Goal: Browse casually

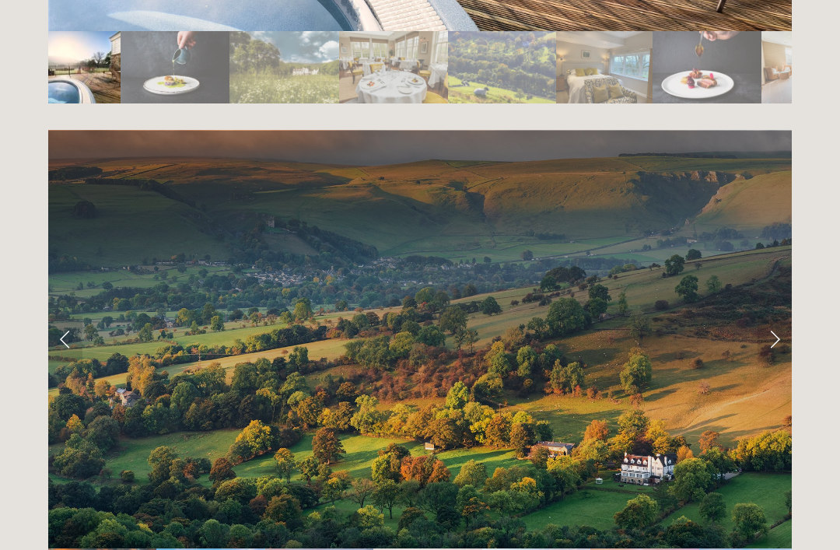
scroll to position [3025, 0]
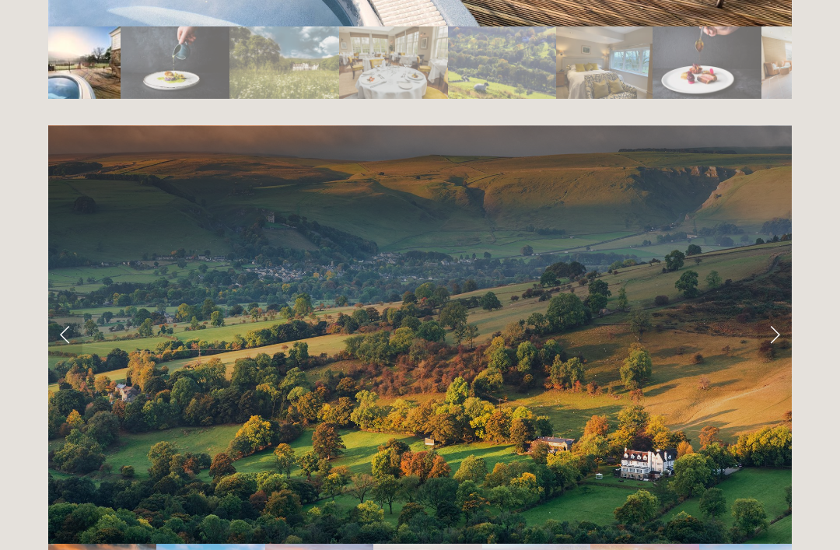
click at [781, 311] on link "Next Slide" at bounding box center [774, 334] width 34 height 47
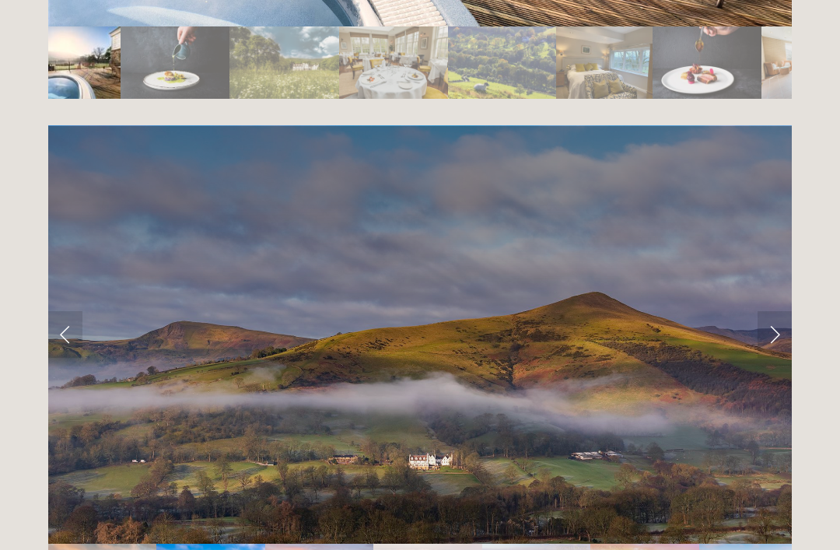
click at [785, 311] on link "Next Slide" at bounding box center [774, 334] width 34 height 47
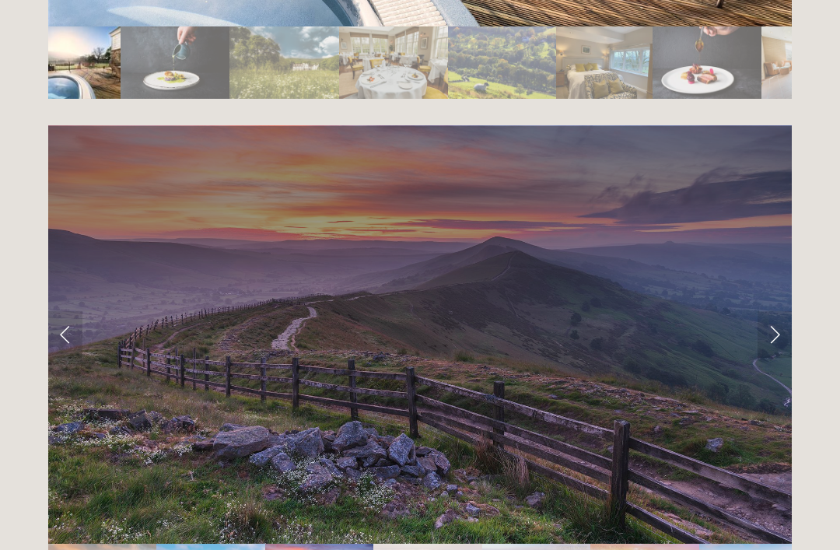
click at [788, 311] on link "Next Slide" at bounding box center [774, 334] width 34 height 47
click at [789, 311] on link "Next Slide" at bounding box center [774, 334] width 34 height 47
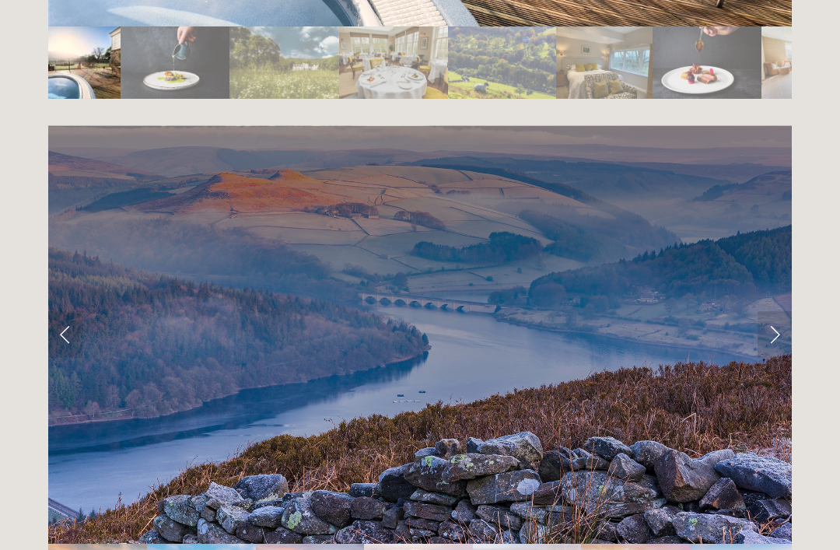
click at [789, 311] on link "Next Slide" at bounding box center [774, 334] width 34 height 47
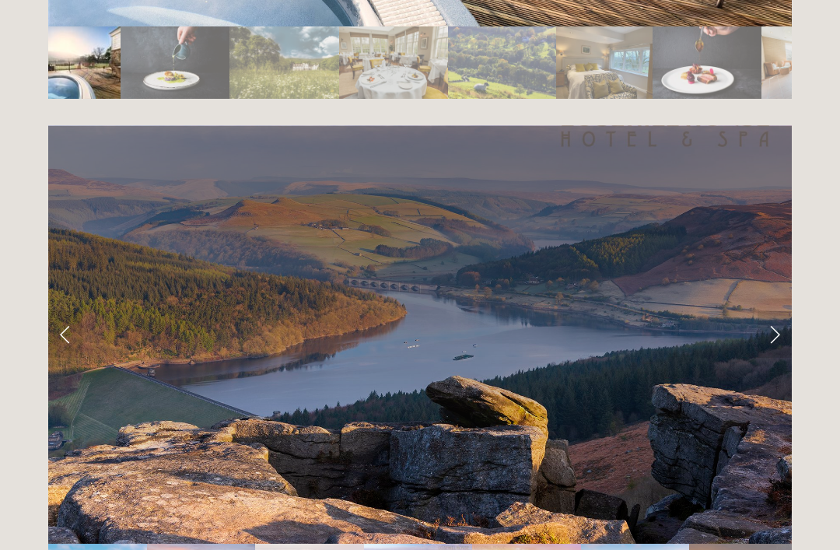
click at [787, 311] on link "Next Slide" at bounding box center [774, 334] width 34 height 47
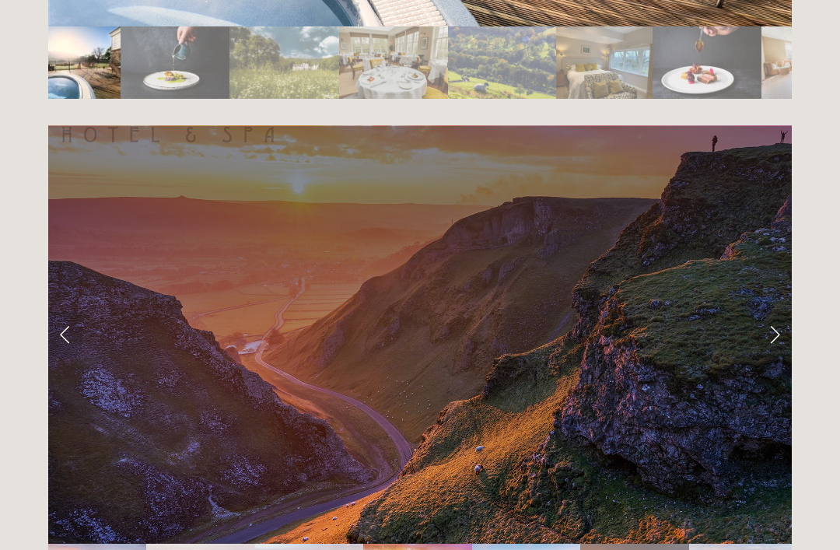
click at [790, 311] on link "Next Slide" at bounding box center [774, 334] width 34 height 47
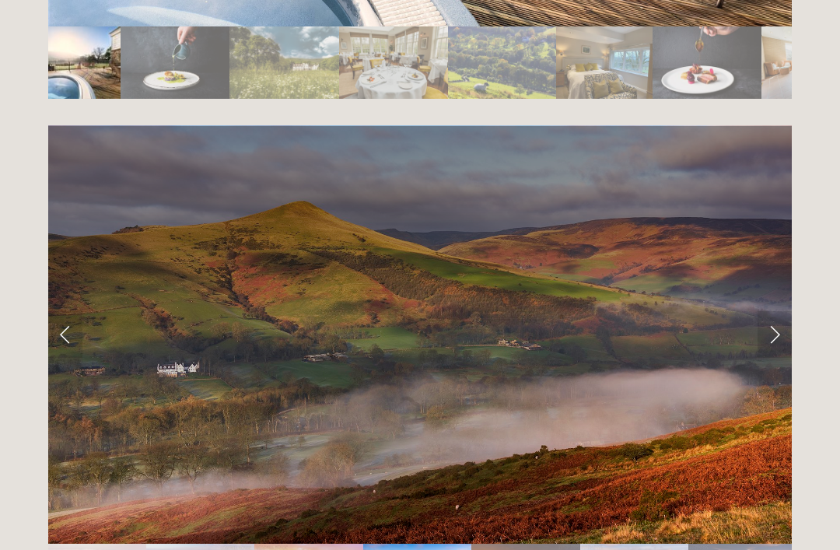
click at [790, 311] on link "Next Slide" at bounding box center [774, 334] width 34 height 47
click at [789, 311] on link "Next Slide" at bounding box center [774, 334] width 34 height 47
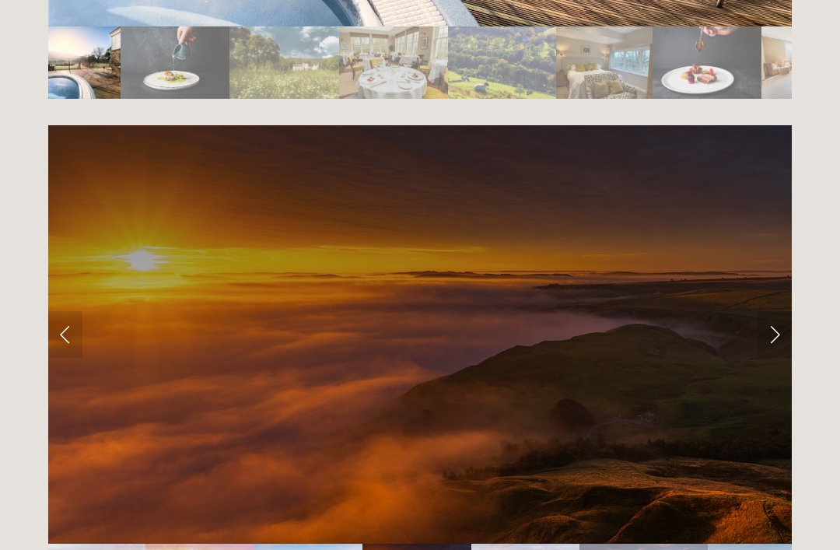
click at [785, 311] on link "Next Slide" at bounding box center [774, 334] width 34 height 47
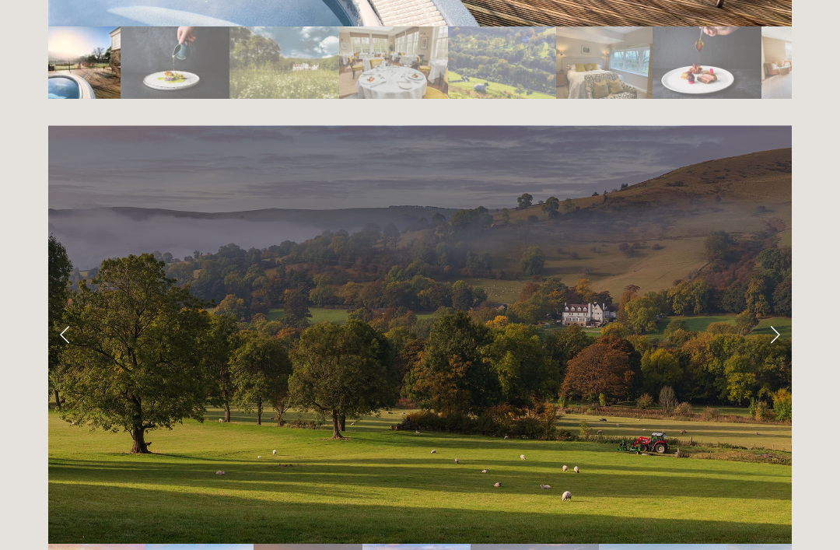
click at [784, 311] on link "Next Slide" at bounding box center [774, 334] width 34 height 47
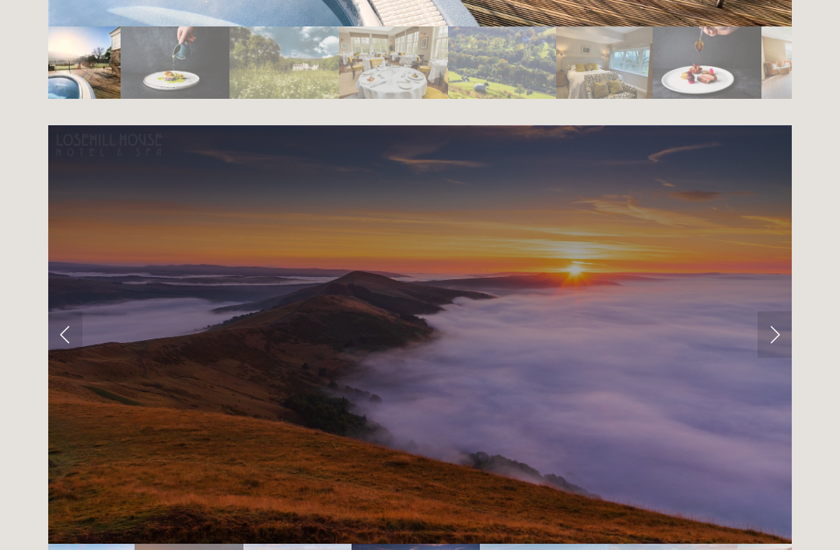
click at [783, 311] on link "Next Slide" at bounding box center [774, 334] width 34 height 47
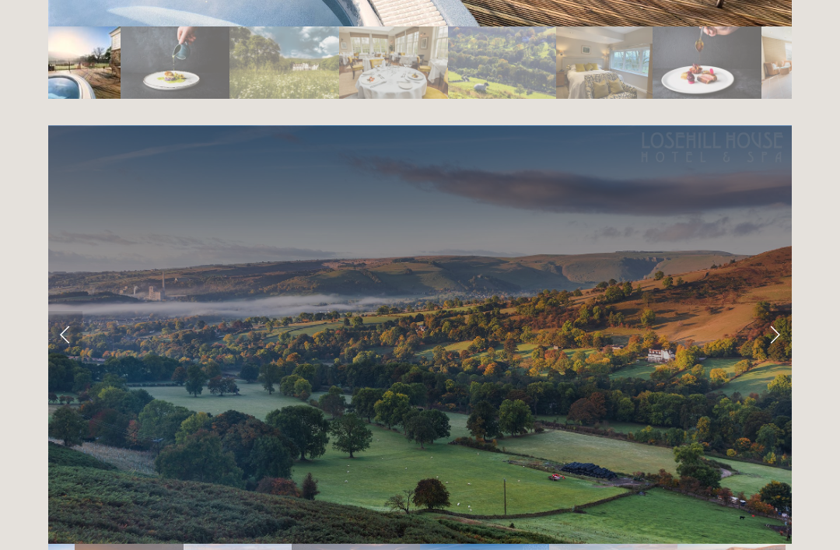
click at [788, 311] on link "Next Slide" at bounding box center [774, 334] width 34 height 47
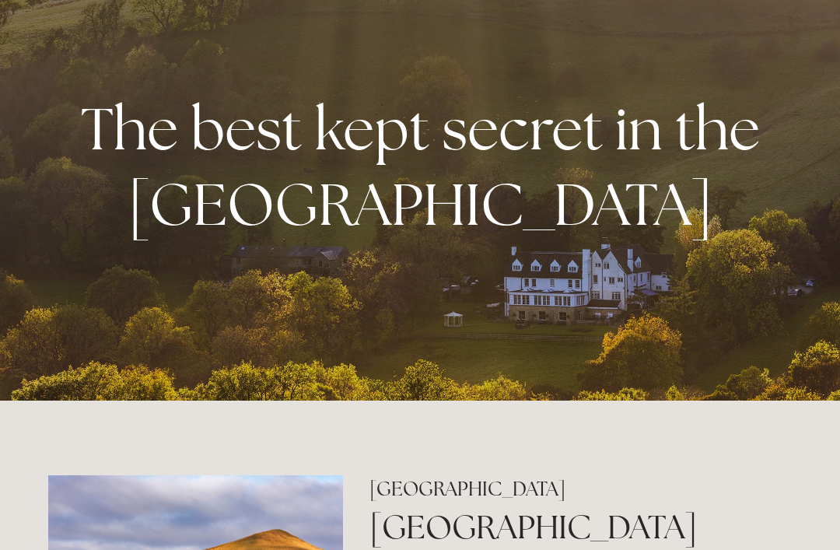
scroll to position [0, 0]
